Goal: Task Accomplishment & Management: Complete application form

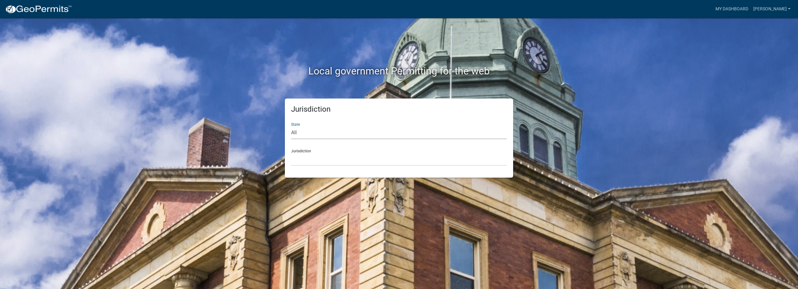
click at [328, 138] on select "All [US_STATE] [US_STATE] [US_STATE] [US_STATE] [US_STATE] [US_STATE] [US_STATE…" at bounding box center [399, 132] width 216 height 13
select select "[US_STATE]"
click at [291, 126] on select "All [US_STATE] [US_STATE] [US_STATE] [US_STATE] [US_STATE] [US_STATE] [US_STATE…" at bounding box center [399, 132] width 216 height 13
click at [312, 160] on select "City of [GEOGRAPHIC_DATA], [US_STATE] City of [GEOGRAPHIC_DATA], [US_STATE] Cit…" at bounding box center [399, 159] width 216 height 13
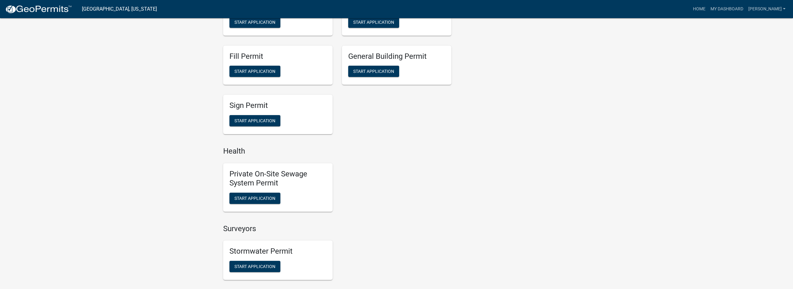
scroll to position [375, 0]
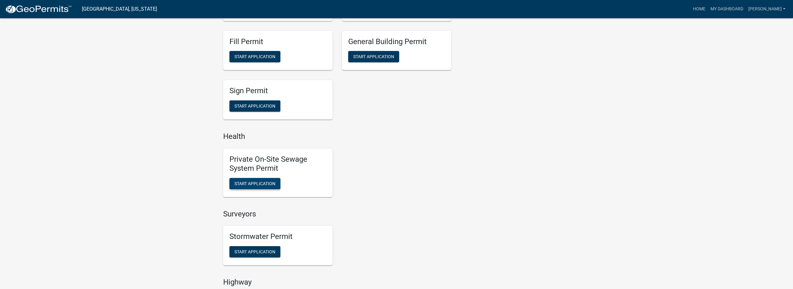
click at [250, 183] on span "Start Application" at bounding box center [254, 183] width 41 height 5
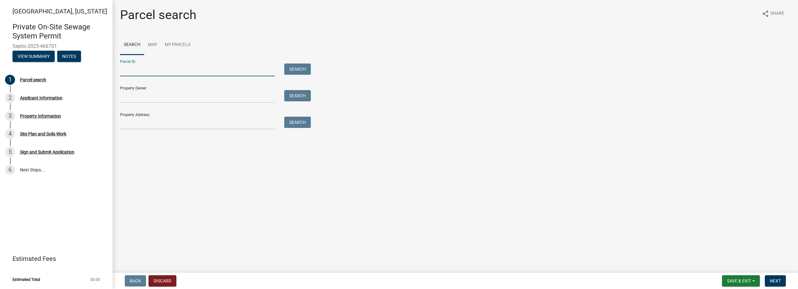
click at [149, 72] on input "Parcel ID:" at bounding box center [197, 69] width 155 height 13
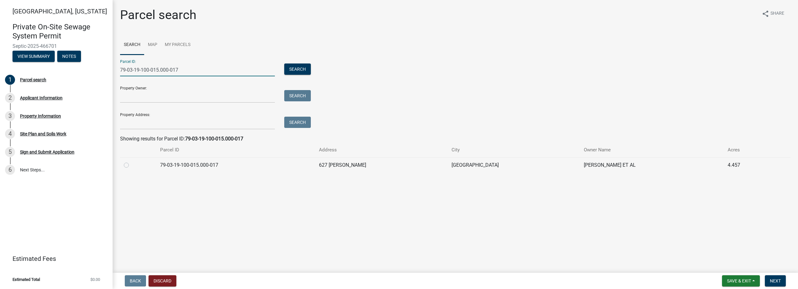
type input "79-03-19-100-015.000-017"
click at [131, 161] on label at bounding box center [131, 161] width 0 height 0
click at [131, 165] on input "radio" at bounding box center [133, 163] width 4 height 4
radio input "true"
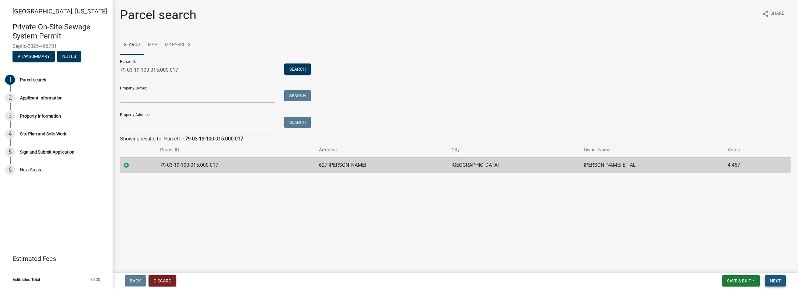
click at [782, 281] on button "Next" at bounding box center [774, 280] width 21 height 11
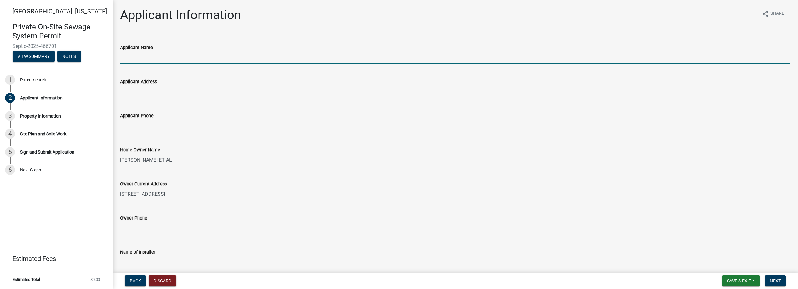
click at [129, 58] on input "Applicant Name" at bounding box center [455, 57] width 670 height 13
type input "[PERSON_NAME] Construction Inc"
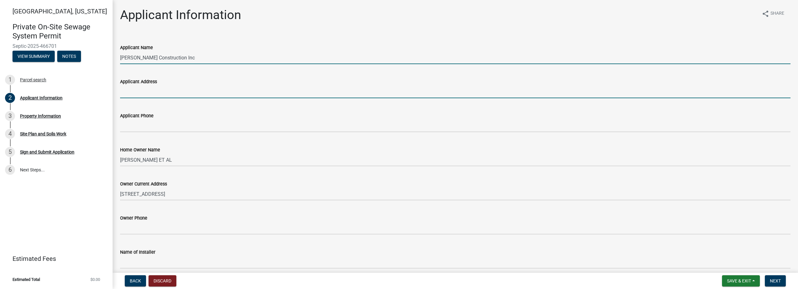
type input "[STREET_ADDRESS]"
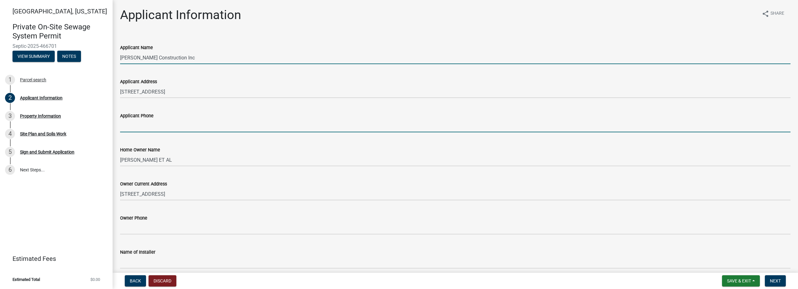
type input "7654126794"
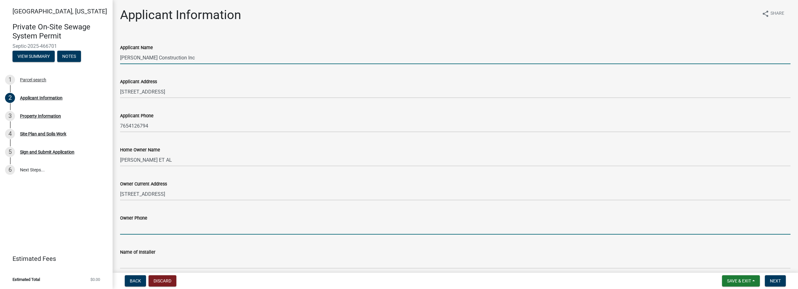
type input "7654126794"
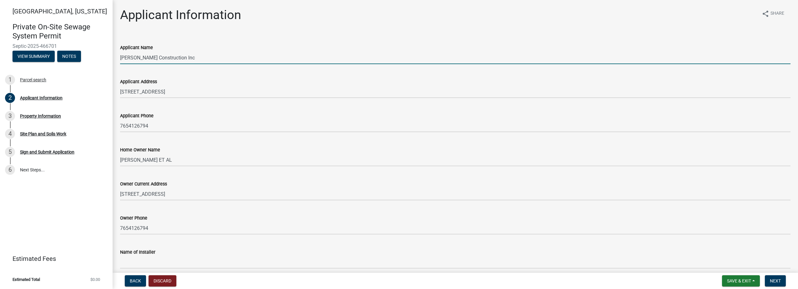
type input "[PERSON_NAME] Construction Inc"
type input "[STREET_ADDRESS]"
type input "7654126794"
type input "[EMAIL_ADDRESS][DOMAIN_NAME]"
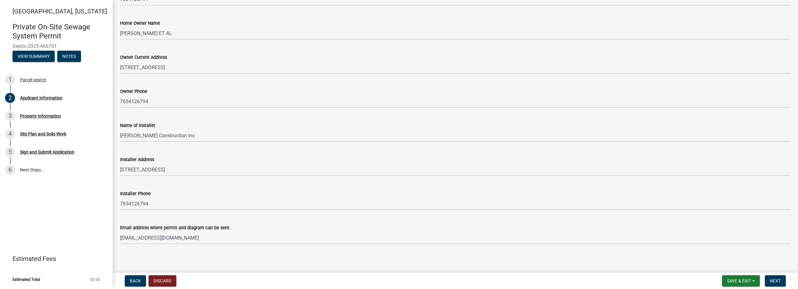
scroll to position [130, 0]
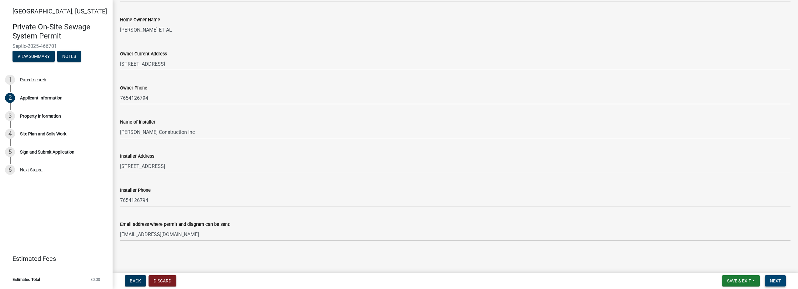
click at [777, 279] on span "Next" at bounding box center [774, 280] width 11 height 5
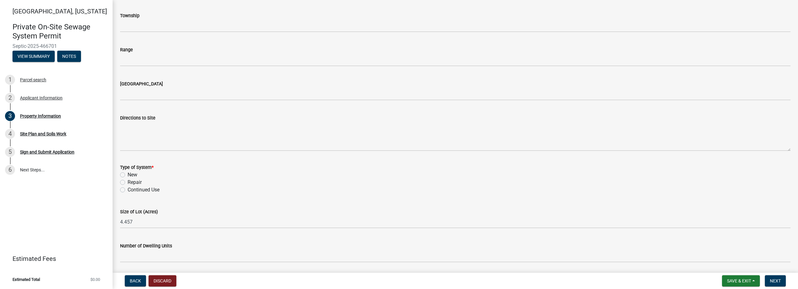
scroll to position [219, 0]
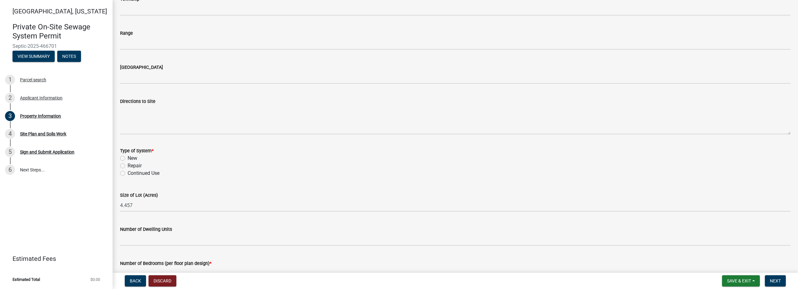
click at [128, 158] on label "New" at bounding box center [133, 158] width 10 height 8
click at [128, 158] on input "New" at bounding box center [130, 156] width 4 height 4
radio input "true"
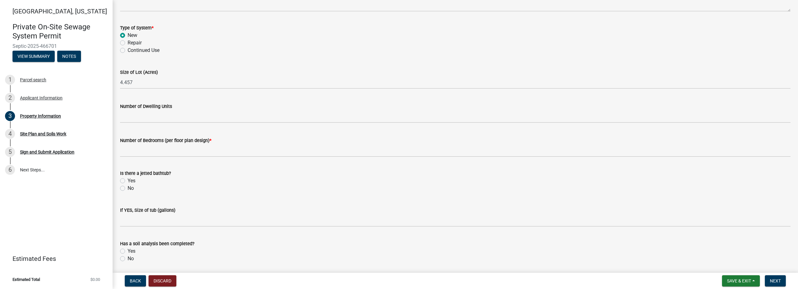
scroll to position [344, 0]
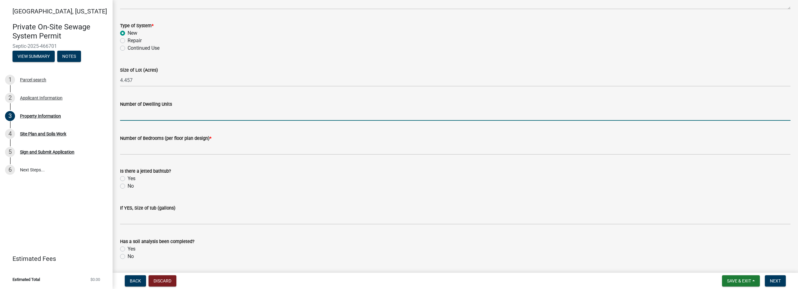
click at [125, 114] on input "Number of Dwelling Units" at bounding box center [455, 114] width 670 height 13
type input "1"
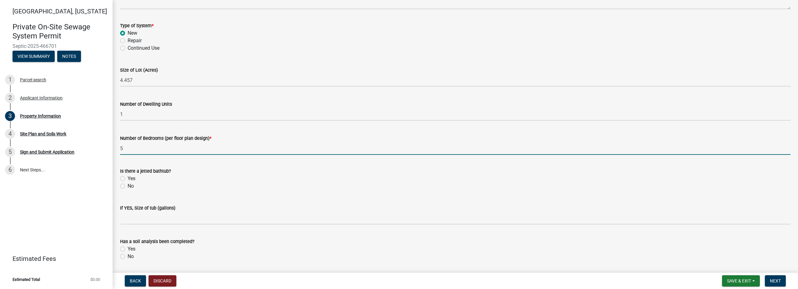
type input "5"
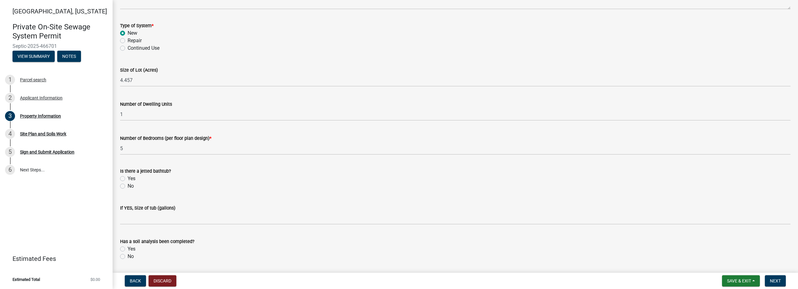
click at [128, 187] on label "No" at bounding box center [131, 186] width 6 height 8
click at [128, 186] on input "No" at bounding box center [130, 184] width 4 height 4
radio input "true"
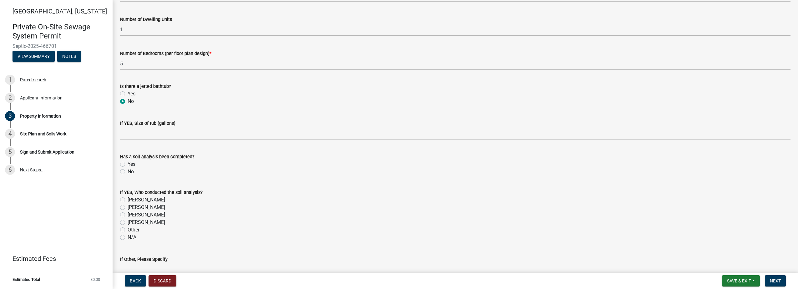
scroll to position [438, 0]
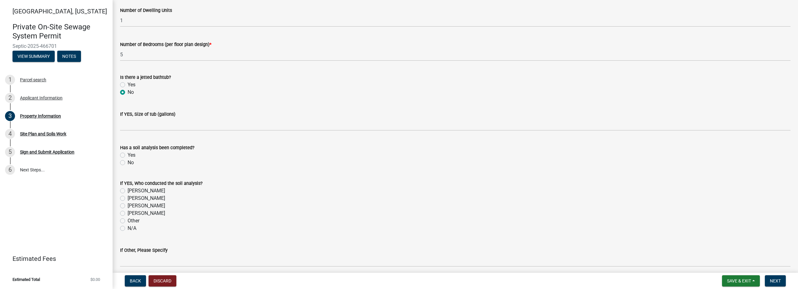
click at [128, 154] on label "Yes" at bounding box center [132, 155] width 8 height 8
click at [128, 154] on input "Yes" at bounding box center [130, 153] width 4 height 4
radio input "true"
click at [128, 206] on label "[PERSON_NAME]" at bounding box center [147, 206] width 38 height 8
click at [128, 206] on input "[PERSON_NAME]" at bounding box center [130, 204] width 4 height 4
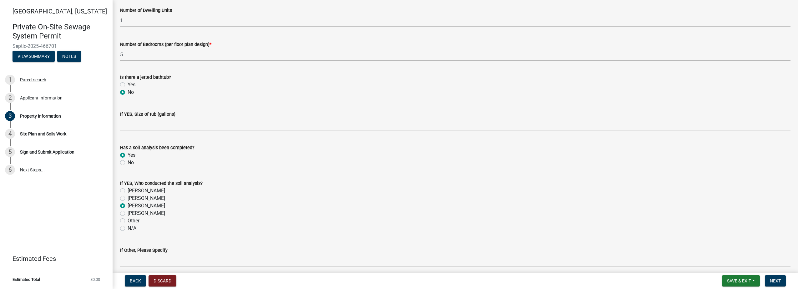
radio input "true"
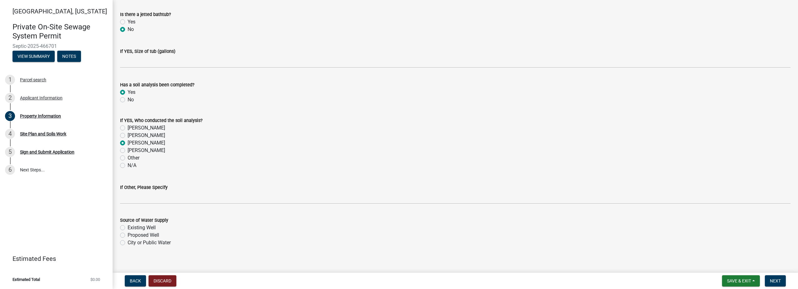
scroll to position [507, 0]
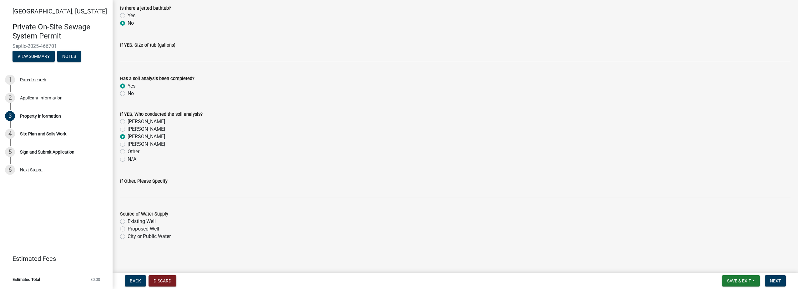
click at [128, 229] on label "Proposed Well" at bounding box center [144, 229] width 32 height 8
click at [128, 229] on input "Proposed Well" at bounding box center [130, 227] width 4 height 4
radio input "true"
click at [777, 281] on span "Next" at bounding box center [774, 280] width 11 height 5
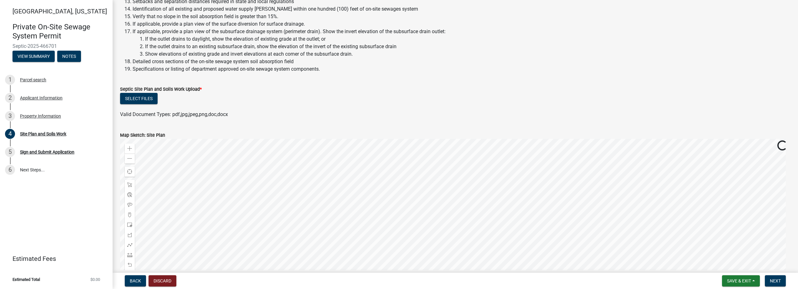
scroll to position [219, 0]
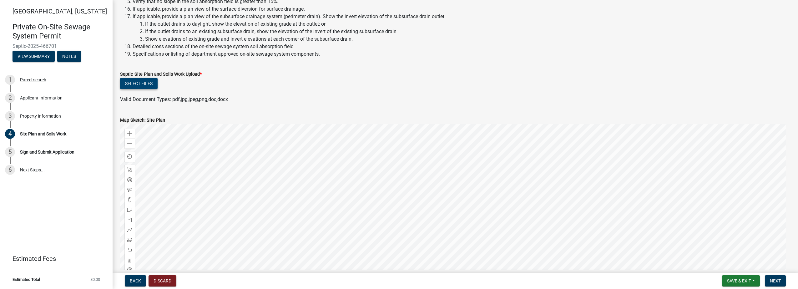
click at [143, 84] on button "Select files" at bounding box center [139, 83] width 38 height 11
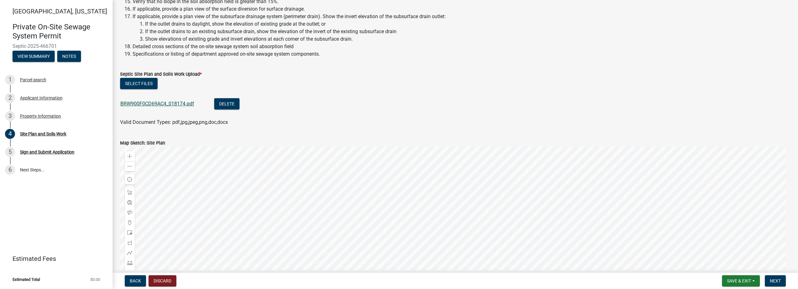
click at [152, 104] on link "BRW900F0CD69AC4_018174.pdf" at bounding box center [157, 104] width 74 height 6
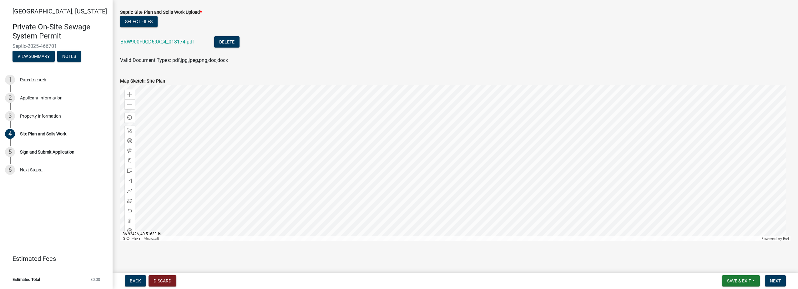
scroll to position [282, 0]
click at [775, 280] on span "Next" at bounding box center [774, 280] width 11 height 5
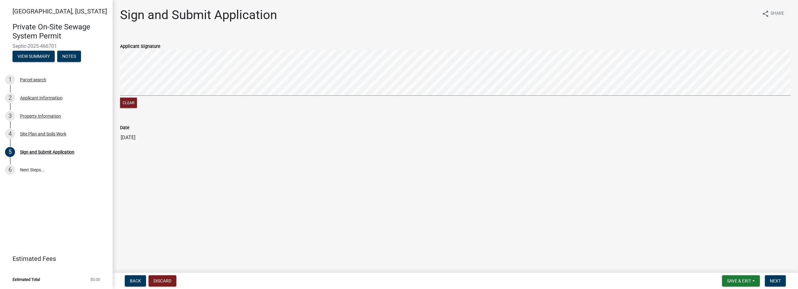
click at [166, 99] on div "Clear" at bounding box center [455, 79] width 670 height 59
click at [776, 281] on span "Next" at bounding box center [774, 280] width 11 height 5
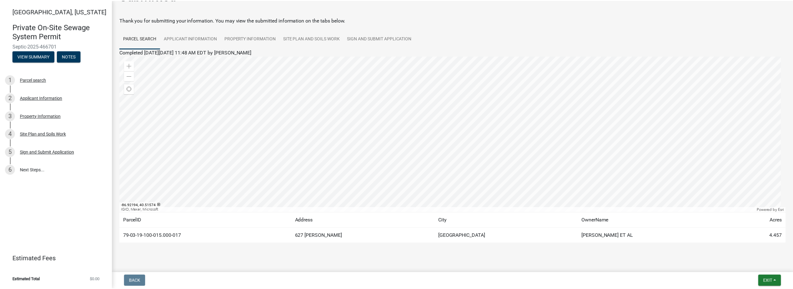
scroll to position [28, 0]
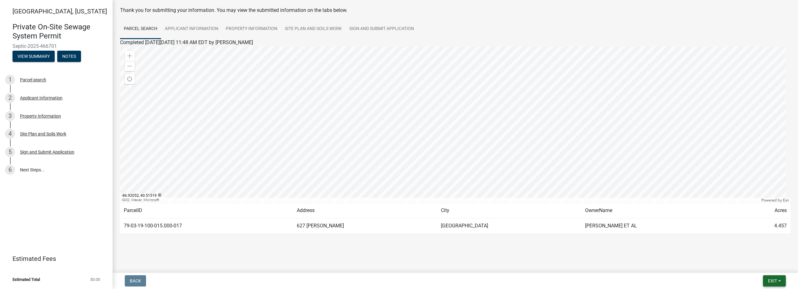
click at [769, 280] on span "Exit" at bounding box center [772, 280] width 9 height 5
click at [751, 265] on button "Save & Exit" at bounding box center [760, 264] width 50 height 15
